Goal: Task Accomplishment & Management: Use online tool/utility

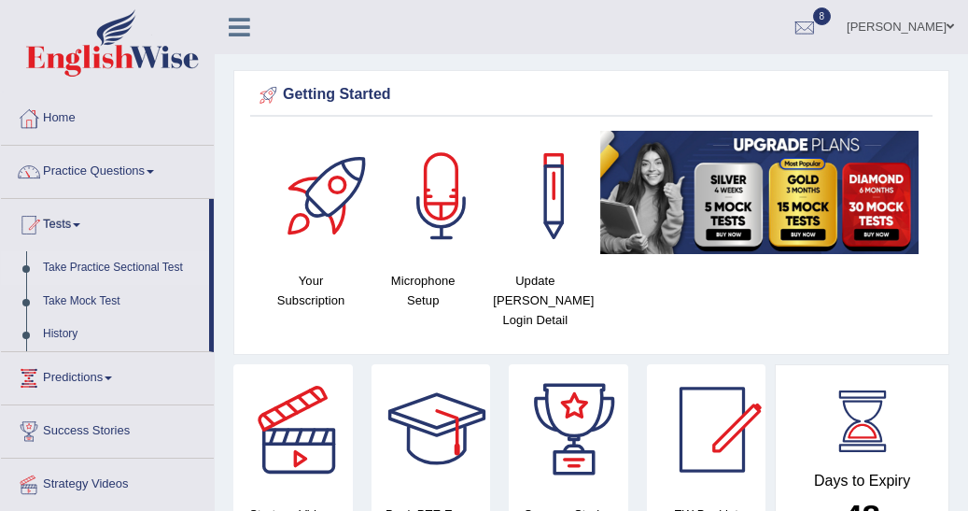
scroll to position [62, 0]
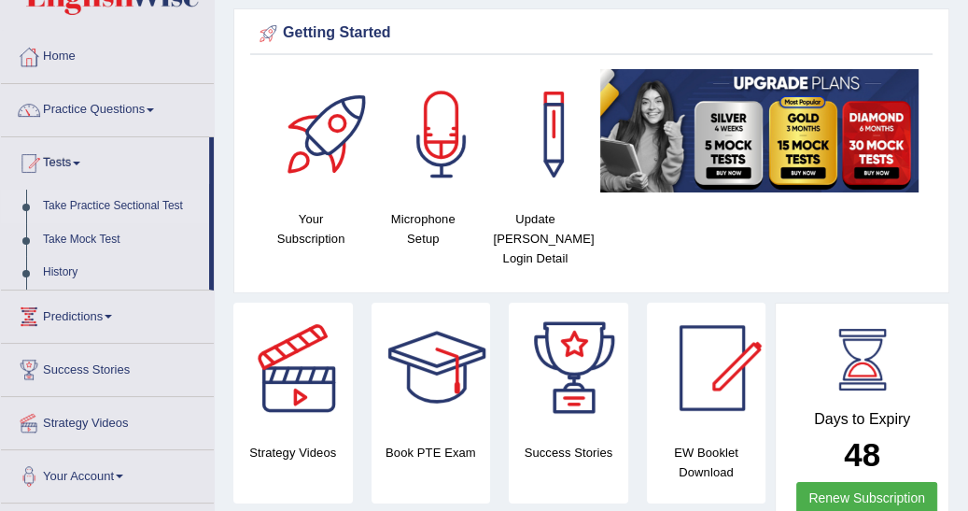
click at [116, 202] on link "Take Practice Sectional Test" at bounding box center [122, 207] width 175 height 34
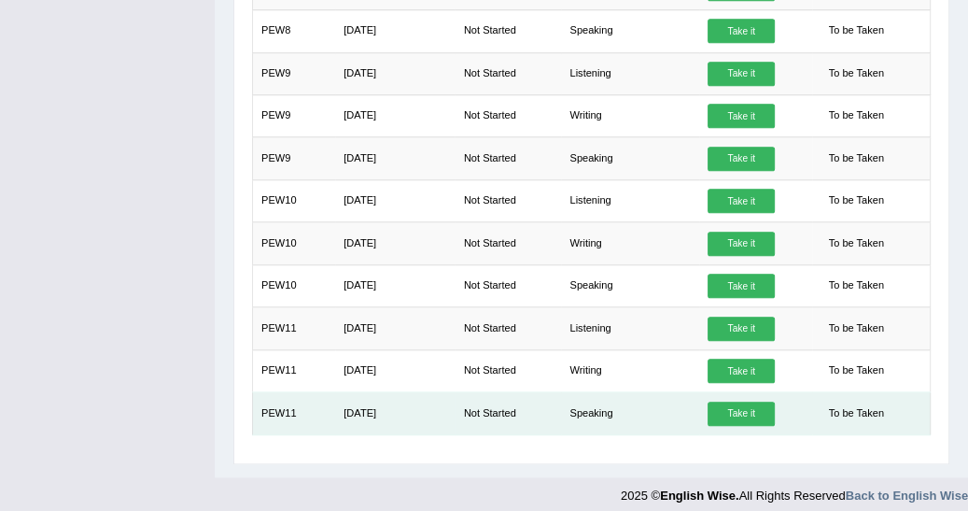
click at [728, 402] on link "Take it" at bounding box center [741, 414] width 67 height 24
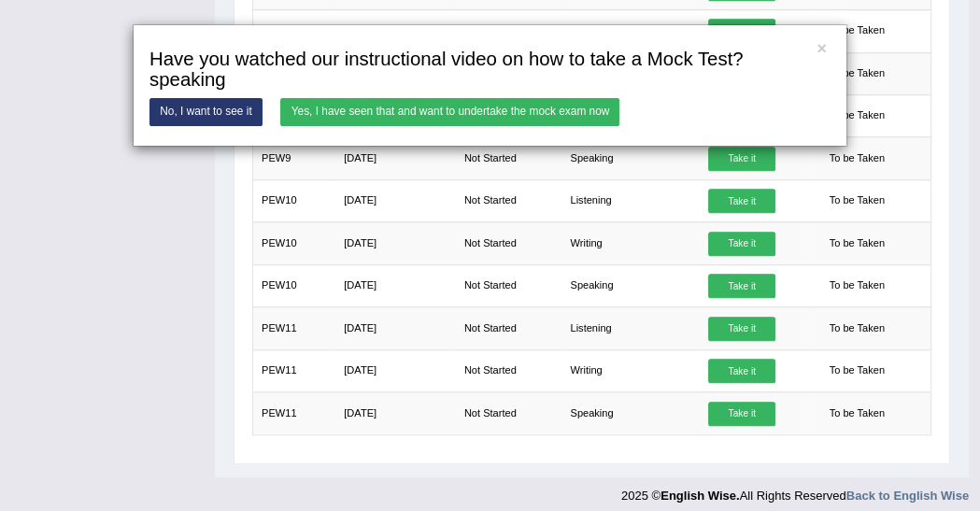
drag, startPoint x: 199, startPoint y: 155, endPoint x: 940, endPoint y: 35, distance: 750.2
click at [199, 155] on div "× Have you watched our instructional video on how to take a Mock Test?speaking …" at bounding box center [490, 255] width 980 height 511
click at [497, 438] on div "× Have you watched our instructional video on how to take a Mock Test?speaking …" at bounding box center [490, 255] width 980 height 511
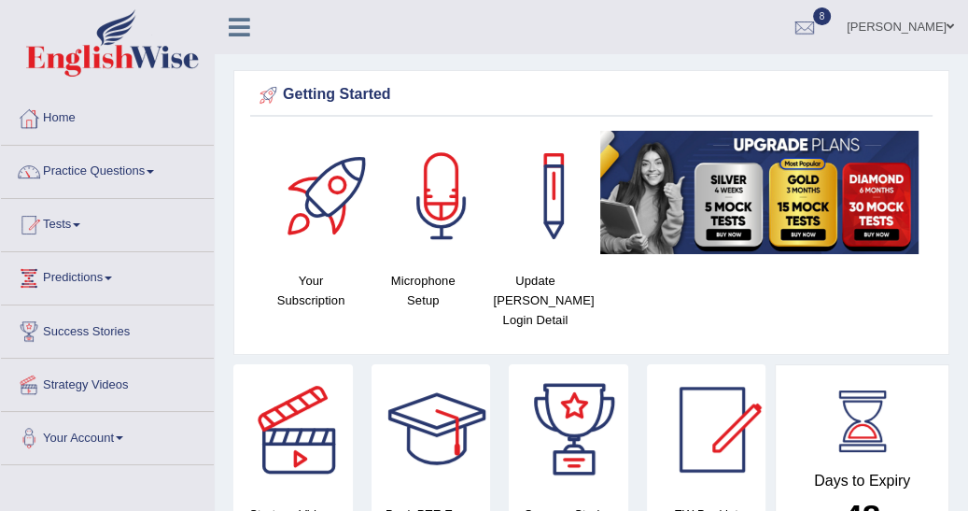
click at [80, 223] on span at bounding box center [76, 225] width 7 height 4
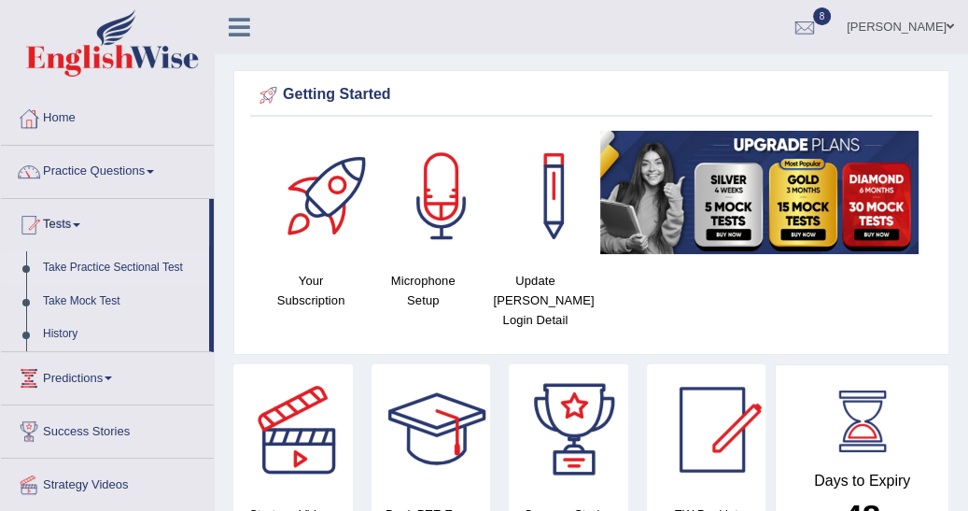
click at [108, 263] on link "Take Practice Sectional Test" at bounding box center [122, 268] width 175 height 34
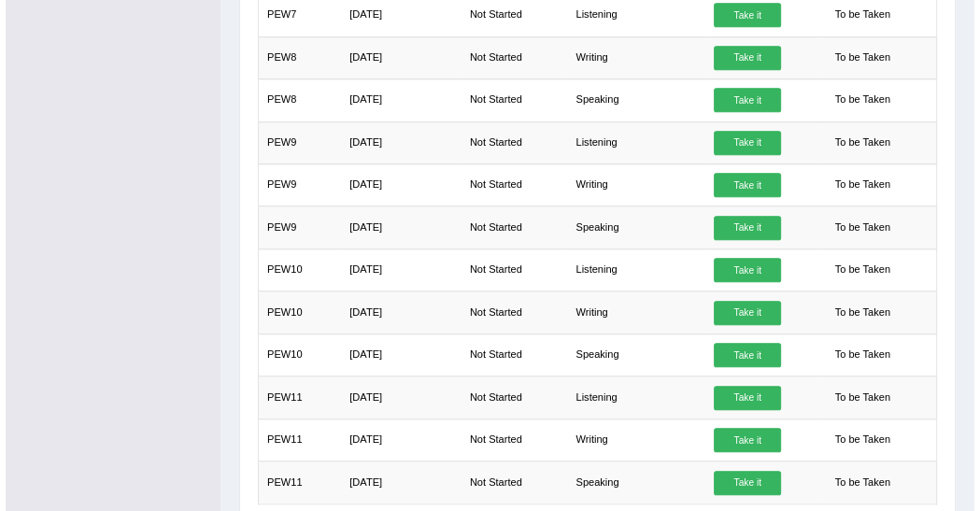
scroll to position [1105, 0]
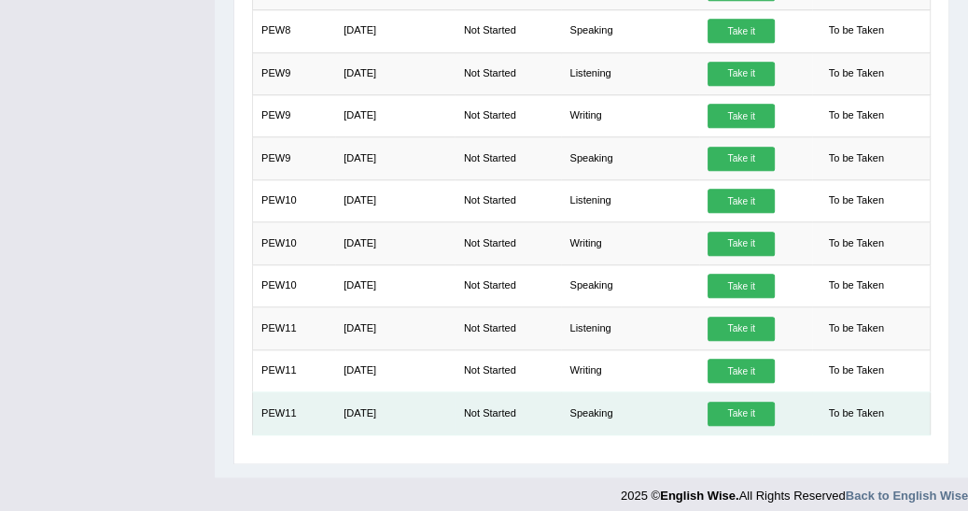
click at [740, 402] on link "Take it" at bounding box center [741, 414] width 67 height 24
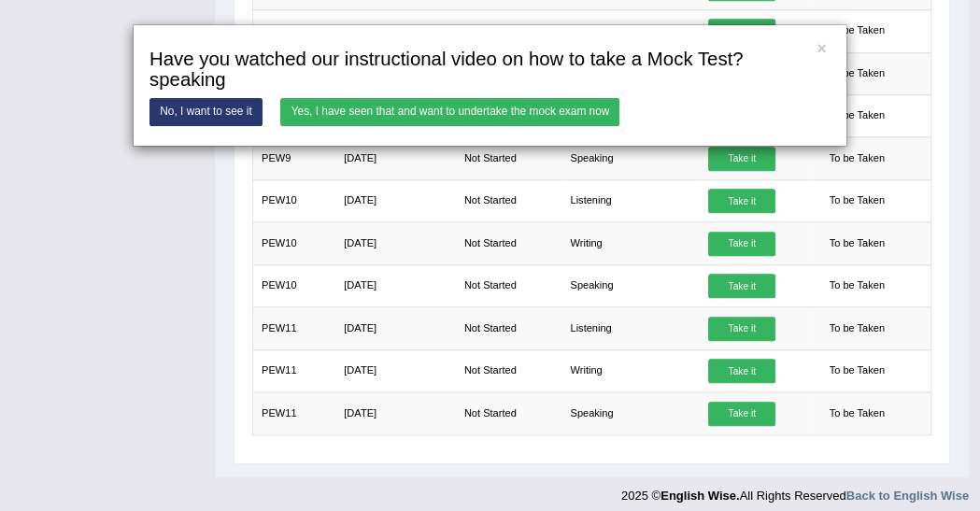
click at [456, 112] on link "Yes, I have seen that and want to undertake the mock exam now" at bounding box center [449, 111] width 339 height 27
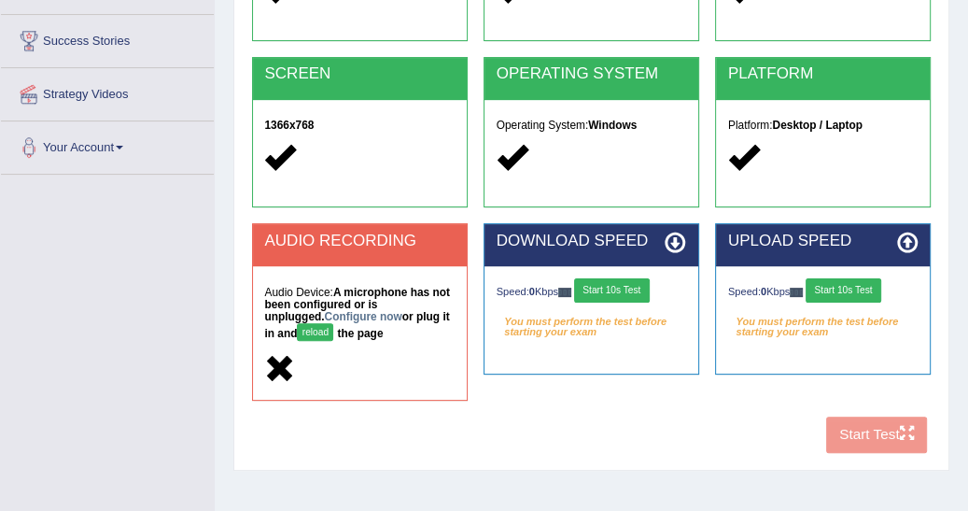
scroll to position [299, 0]
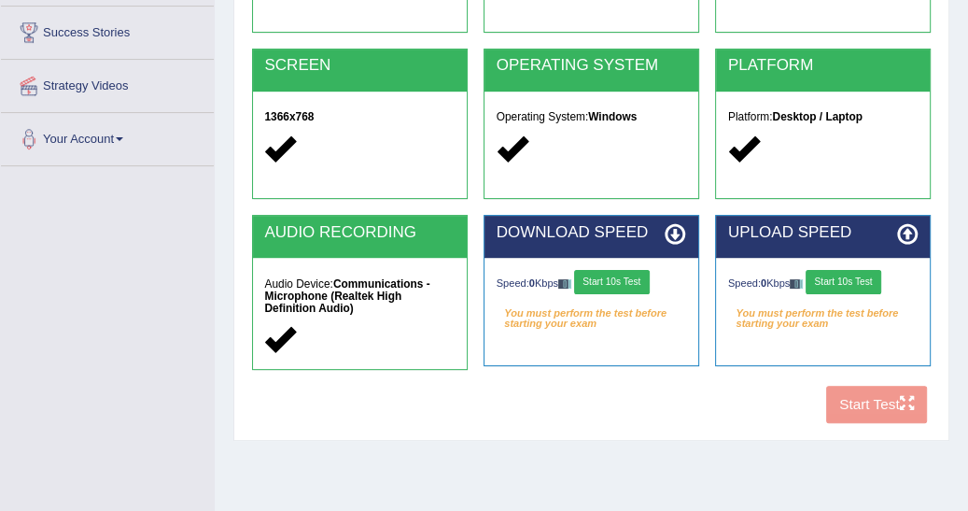
click at [610, 276] on button "Start 10s Test" at bounding box center [612, 282] width 76 height 24
click at [855, 277] on button "Start 10s Test" at bounding box center [844, 282] width 76 height 24
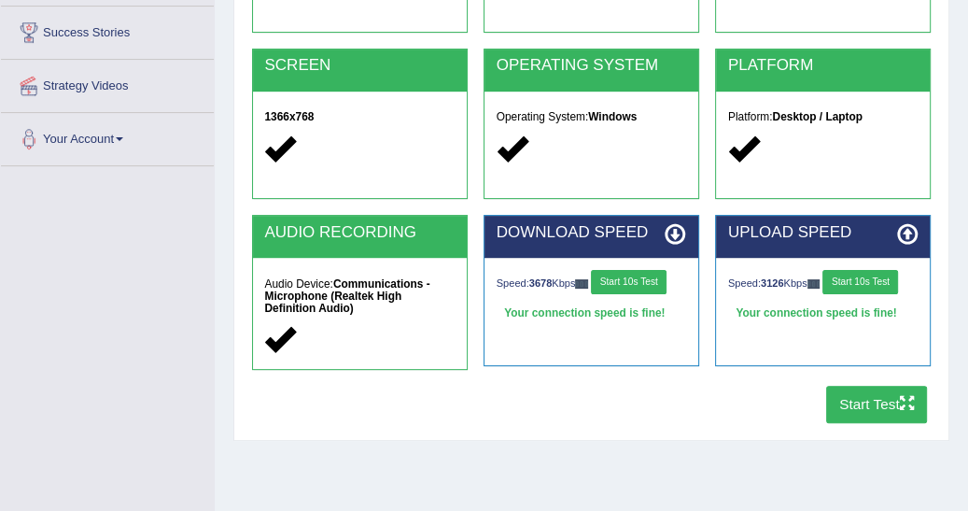
click at [868, 403] on button "Start Test" at bounding box center [878, 404] width 102 height 36
